Goal: Task Accomplishment & Management: Manage account settings

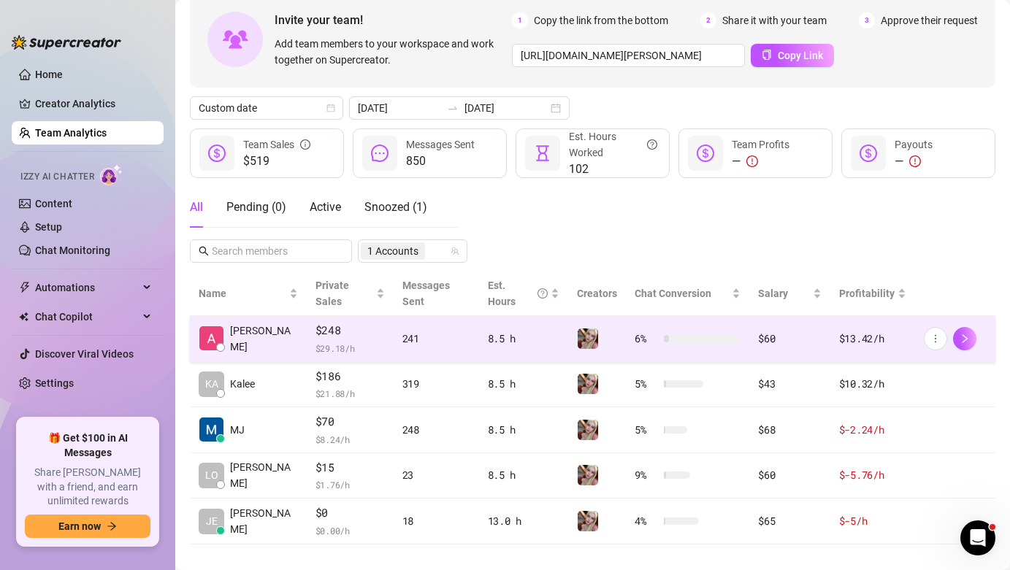
scroll to position [79, 0]
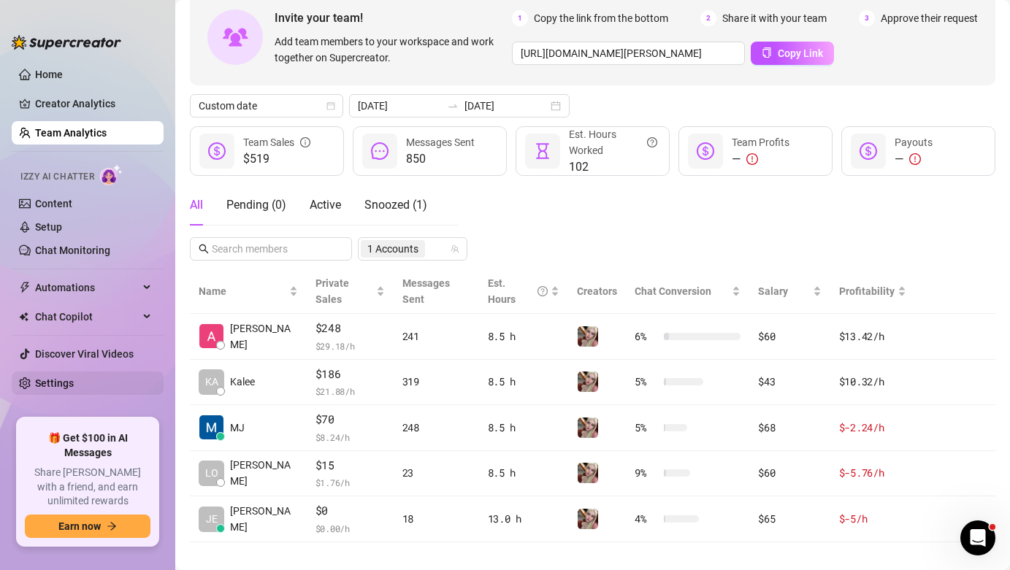
click at [74, 378] on link "Settings" at bounding box center [54, 383] width 39 height 12
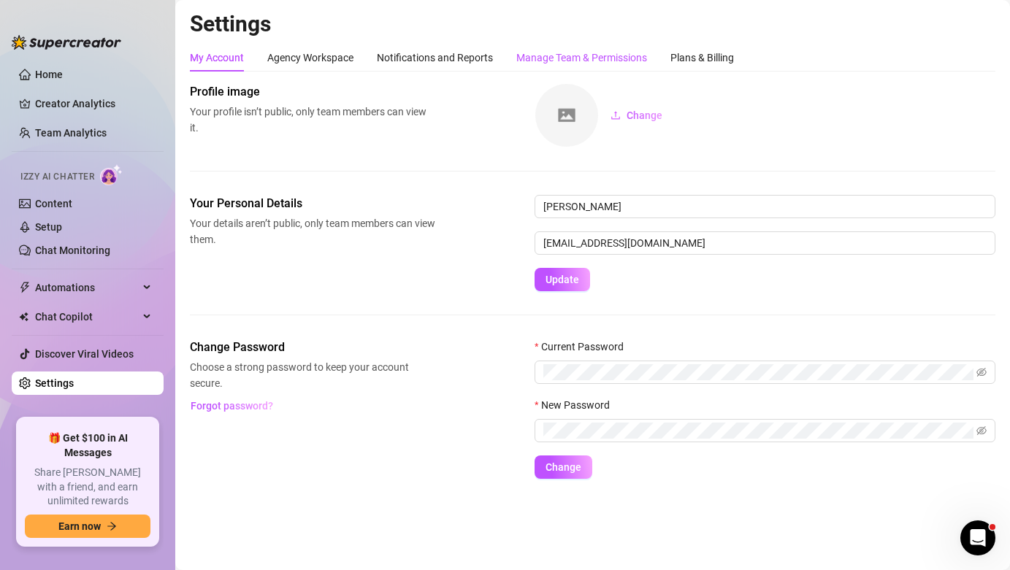
click at [543, 61] on div "Manage Team & Permissions" at bounding box center [581, 58] width 131 height 16
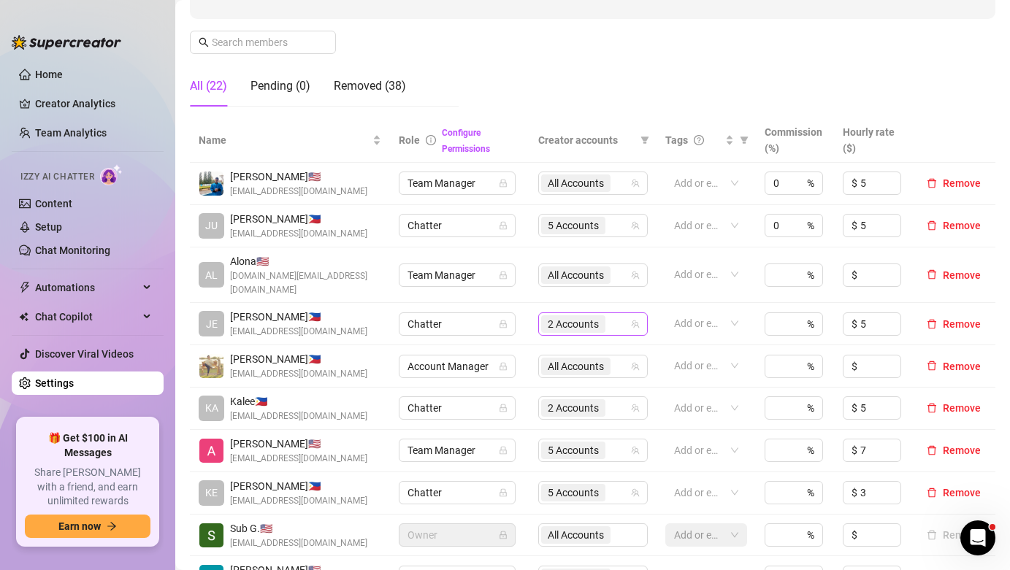
scroll to position [210, 0]
click at [585, 441] on span "5 Accounts" at bounding box center [572, 449] width 51 height 16
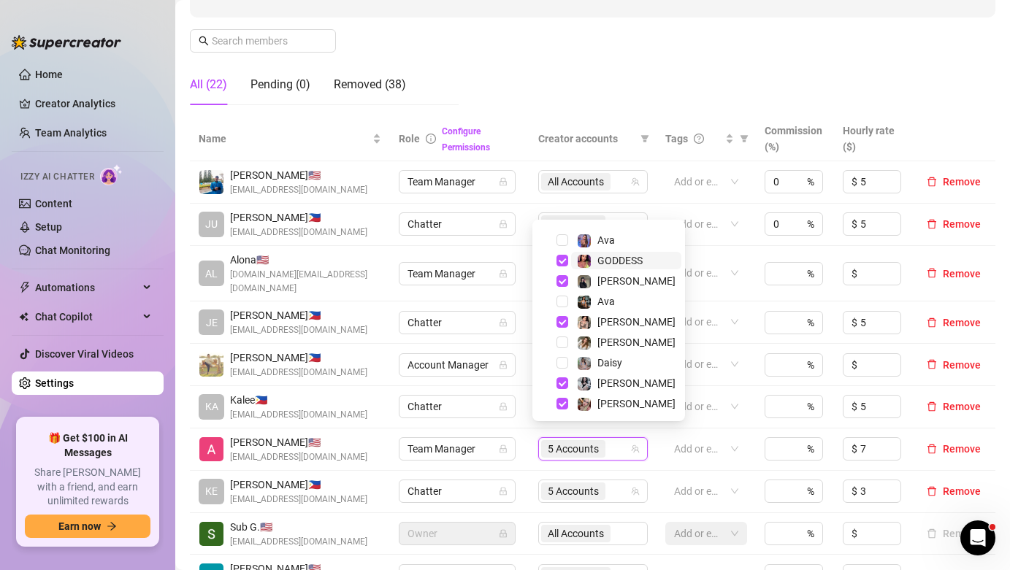
scroll to position [38, 0]
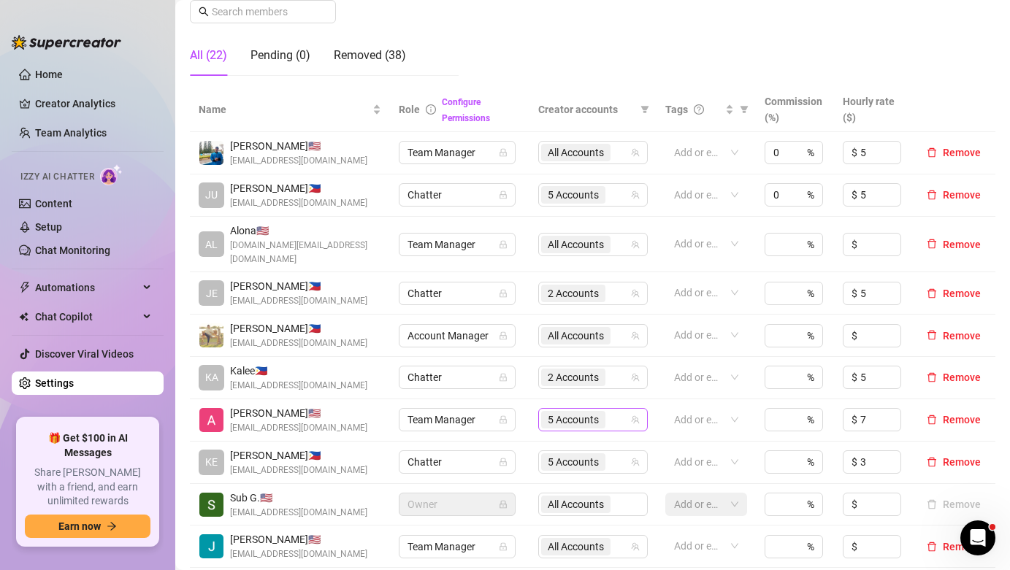
scroll to position [242, 0]
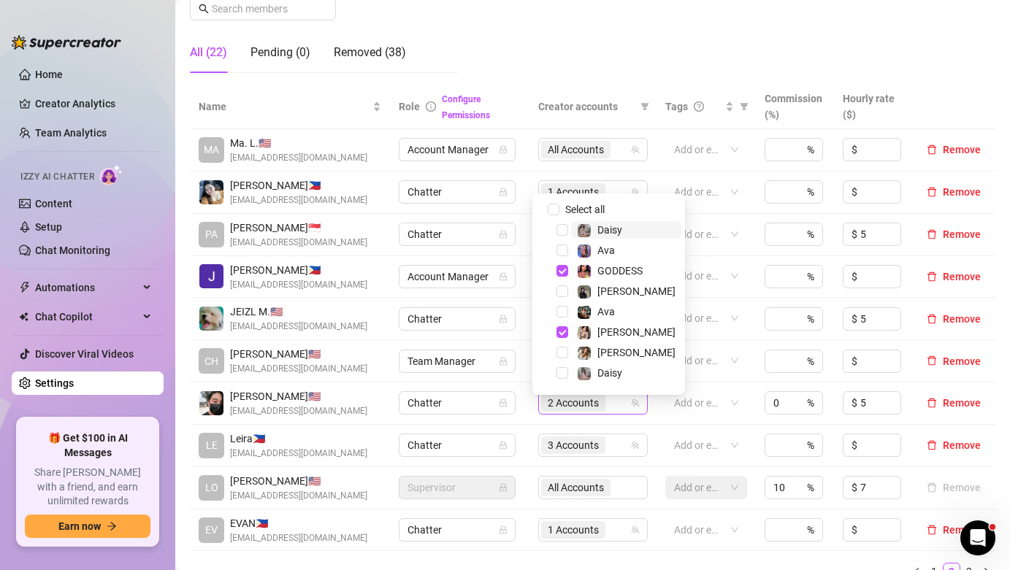
click at [559, 411] on span "2 Accounts" at bounding box center [572, 403] width 51 height 16
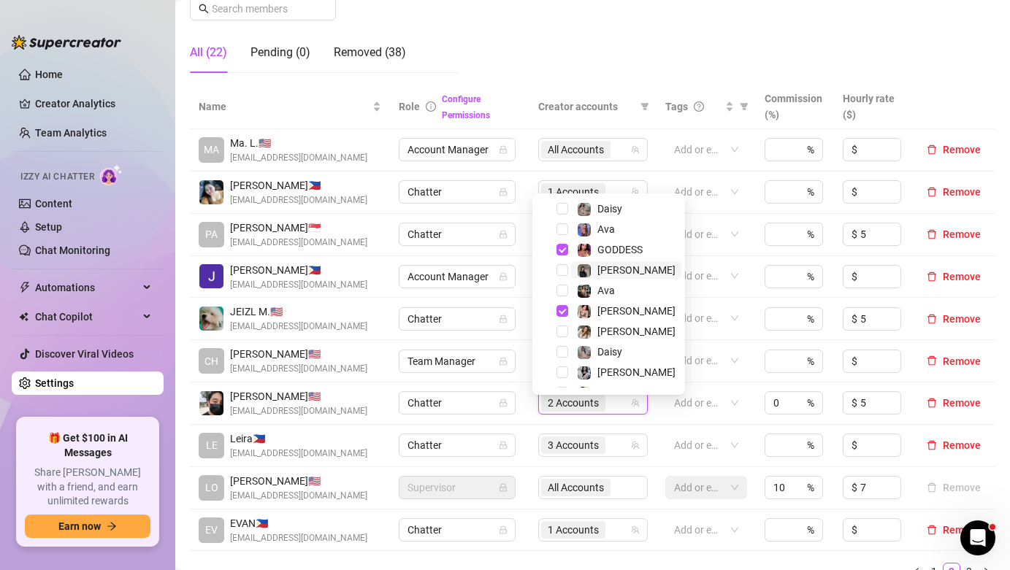
scroll to position [23, 0]
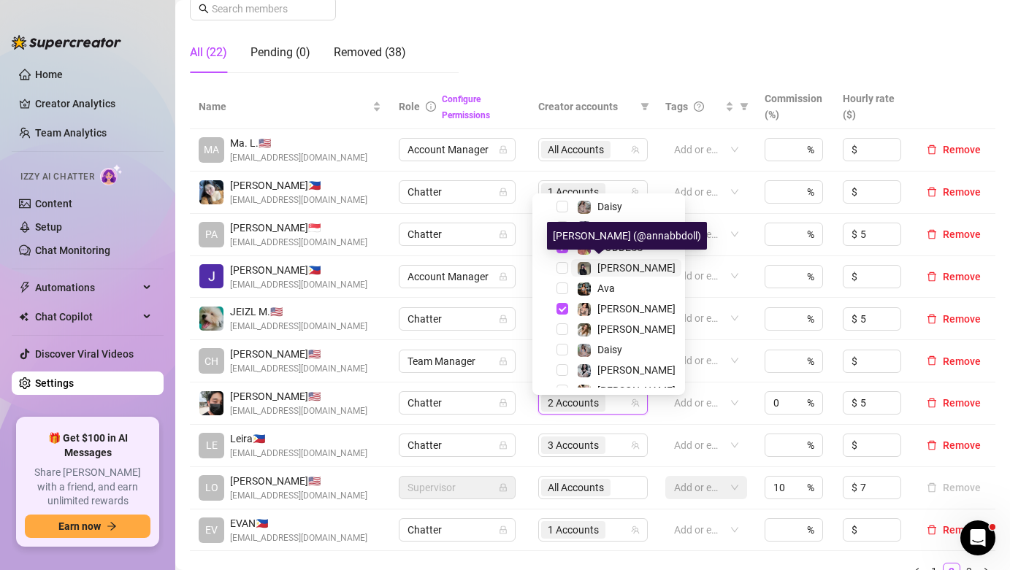
click at [620, 261] on div "[PERSON_NAME]" at bounding box center [636, 268] width 78 height 18
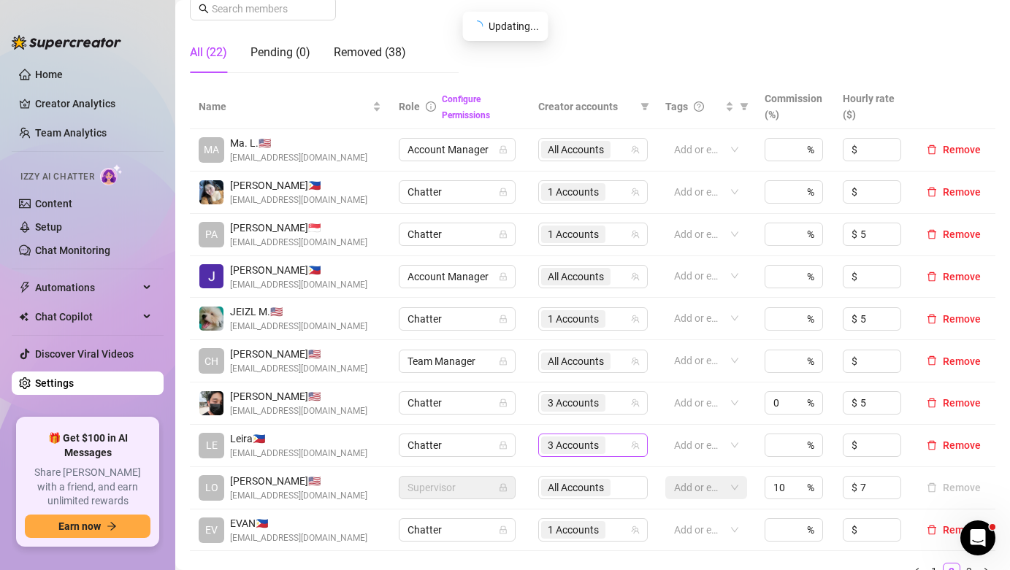
click at [612, 447] on div "3 Accounts" at bounding box center [592, 445] width 109 height 23
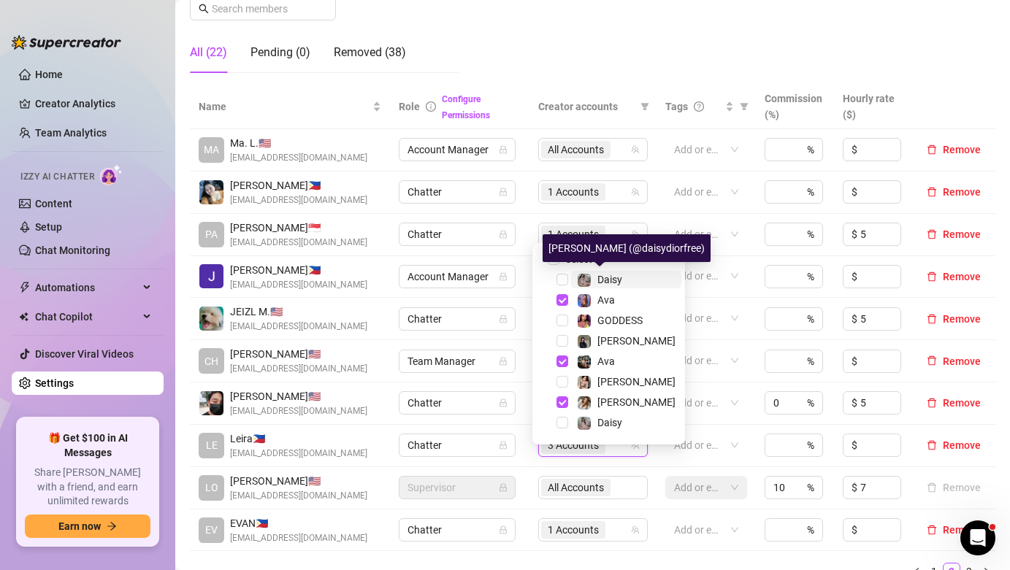
click at [620, 277] on span "Daisy" at bounding box center [609, 280] width 25 height 12
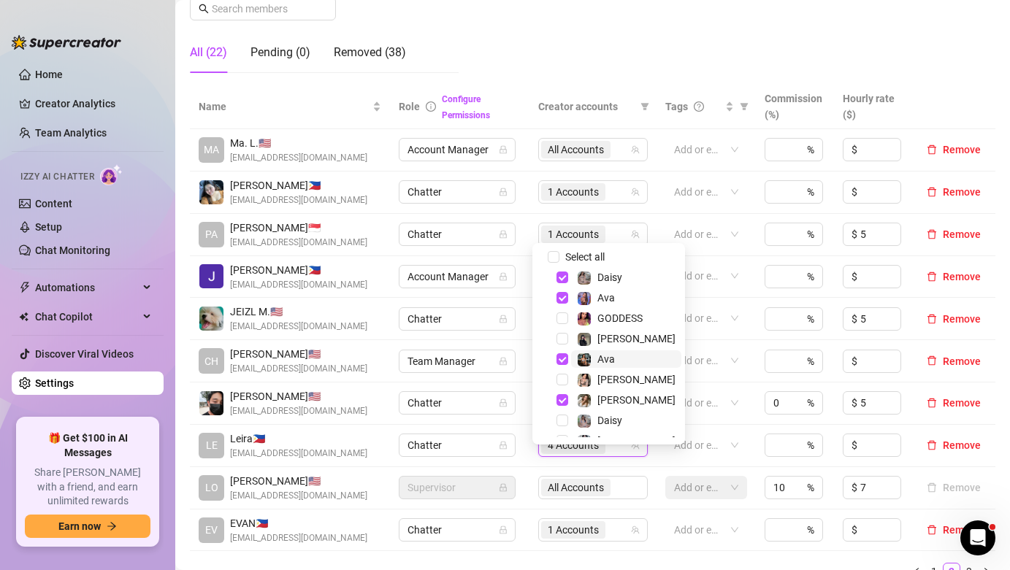
scroll to position [3, 0]
click at [623, 418] on span "Daisy" at bounding box center [626, 420] width 110 height 18
click at [507, 388] on td "Chatter" at bounding box center [459, 404] width 139 height 42
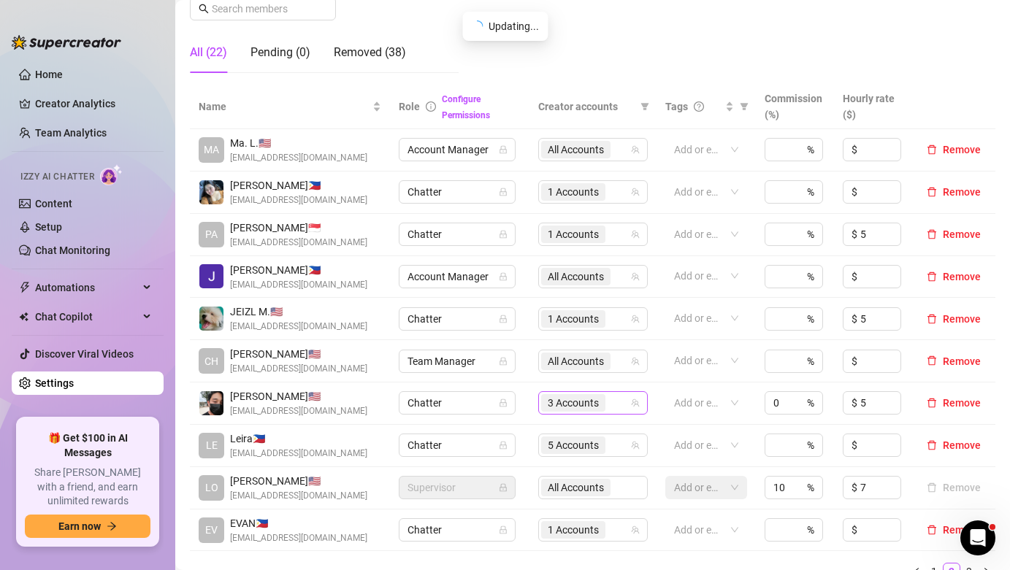
click at [556, 411] on span "3 Accounts" at bounding box center [572, 403] width 51 height 16
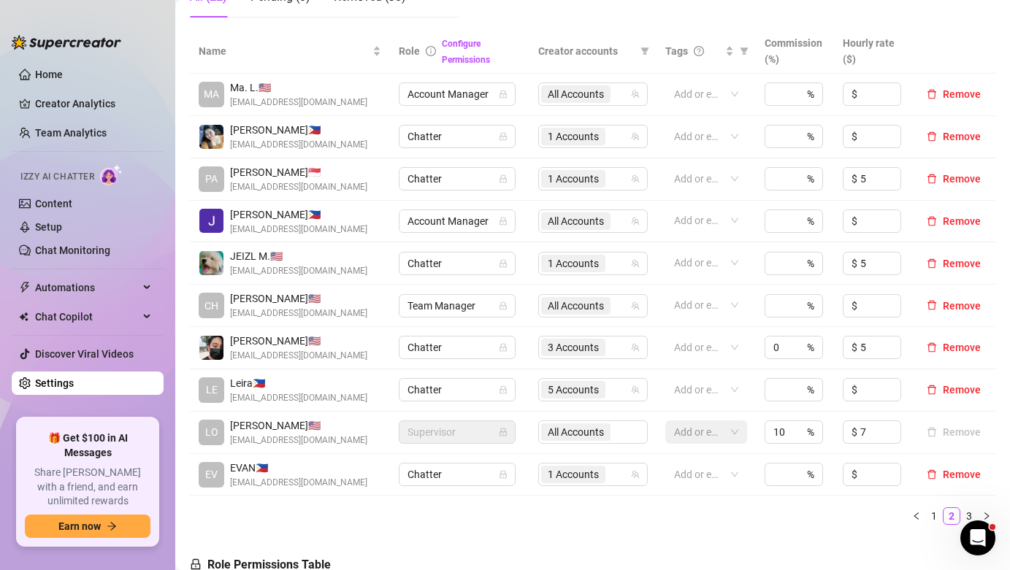
scroll to position [323, 0]
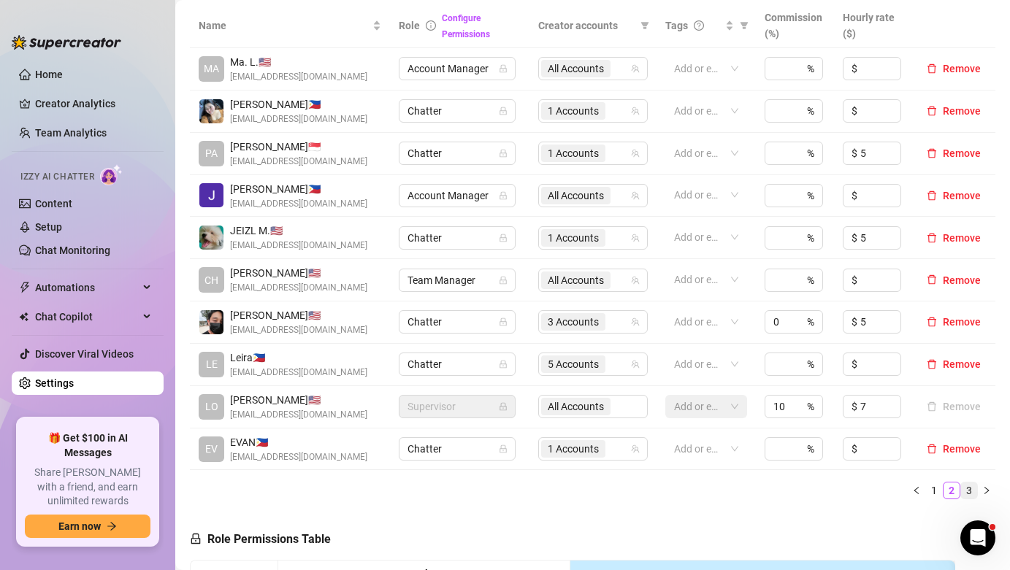
click at [961, 499] on link "3" at bounding box center [969, 491] width 16 height 16
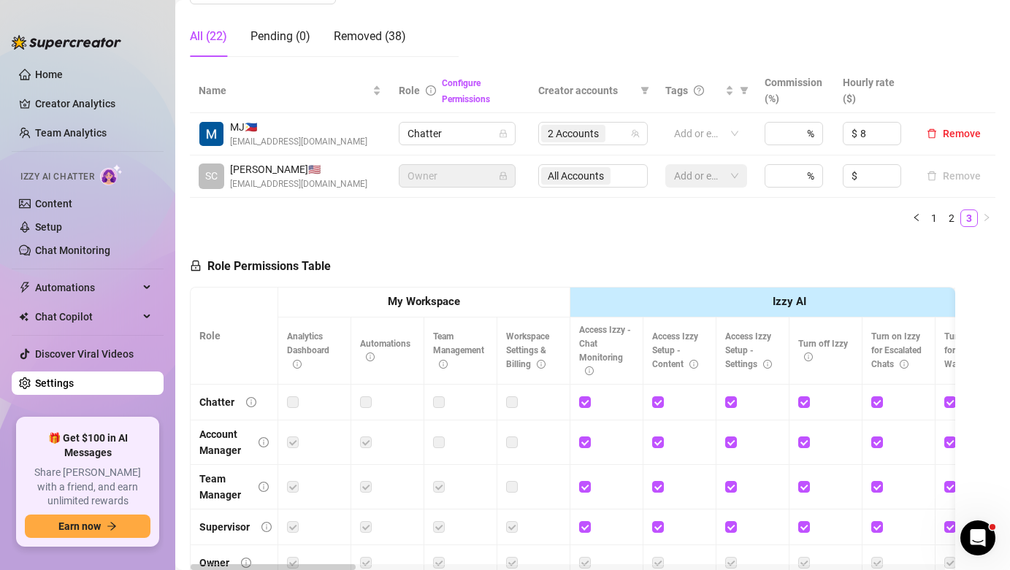
scroll to position [207, 0]
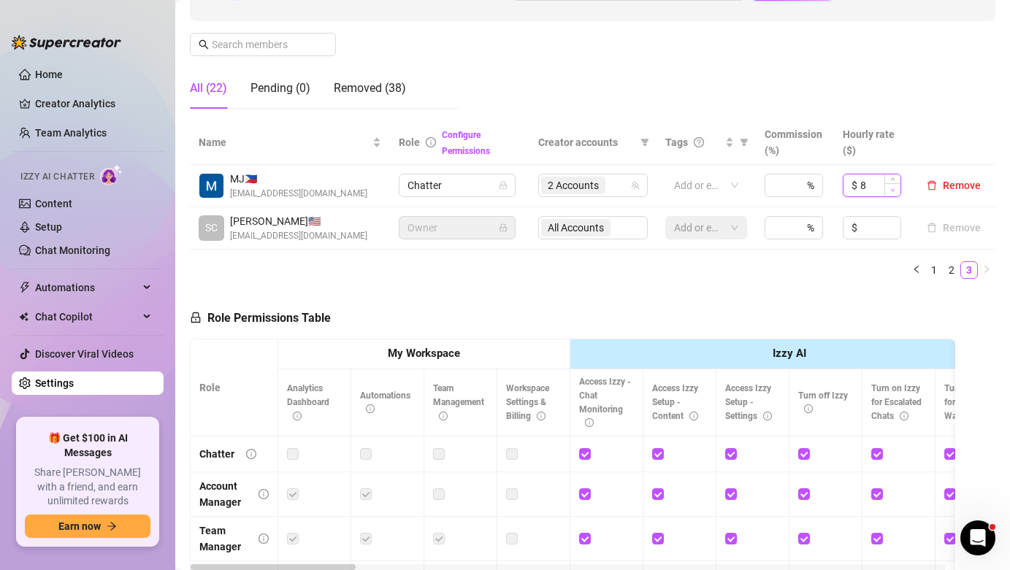
click at [890, 189] on icon "down" at bounding box center [892, 190] width 5 height 5
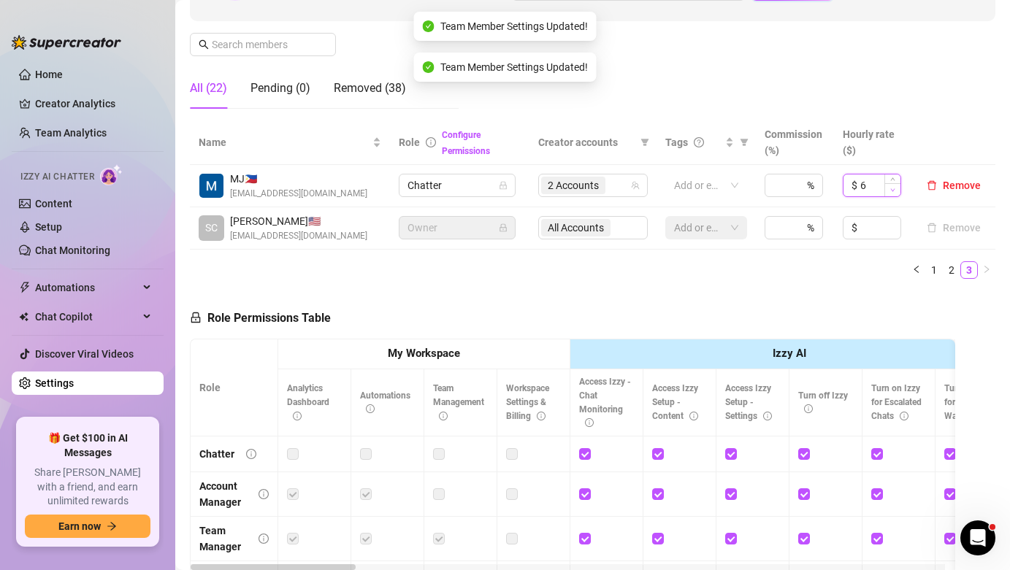
click at [890, 189] on icon "down" at bounding box center [892, 190] width 5 height 5
type input "5"
click at [727, 301] on div "Role Permissions Table Role My Workspace Izzy AI OnlyFans Side Menu OnlyFans Ch…" at bounding box center [572, 501] width 765 height 420
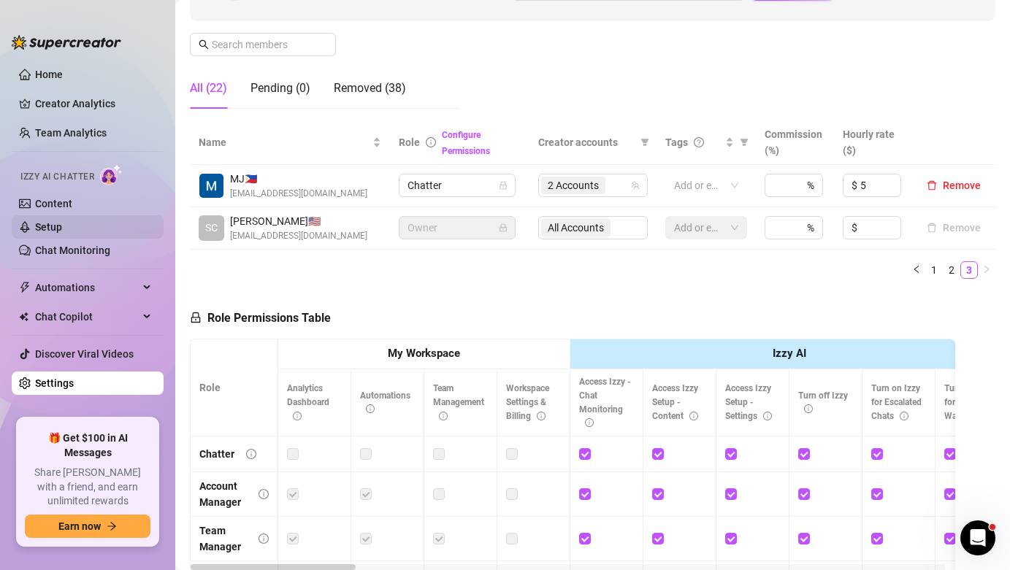
click at [38, 224] on link "Setup" at bounding box center [48, 227] width 27 height 12
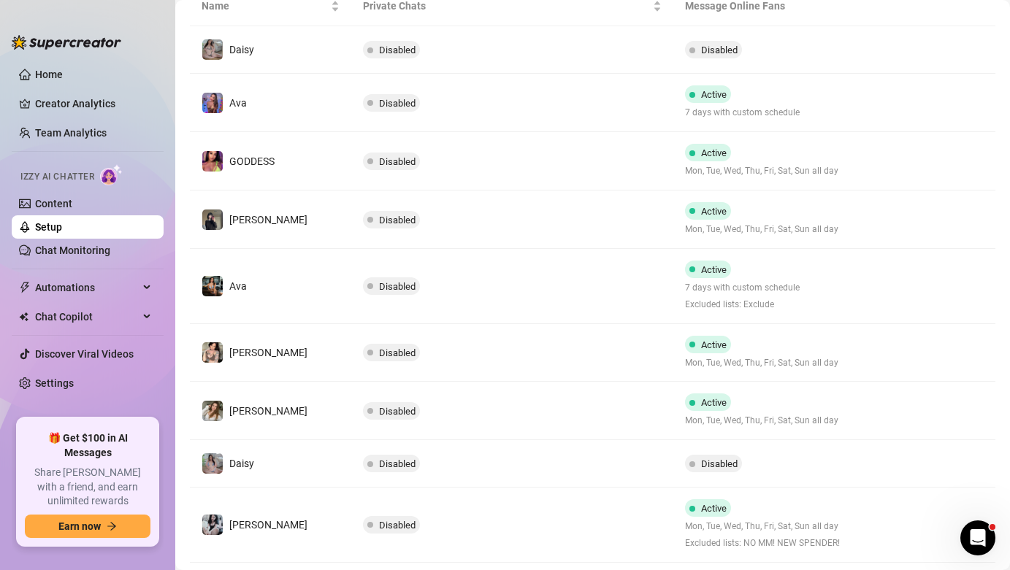
scroll to position [257, 0]
